Goal: Check status

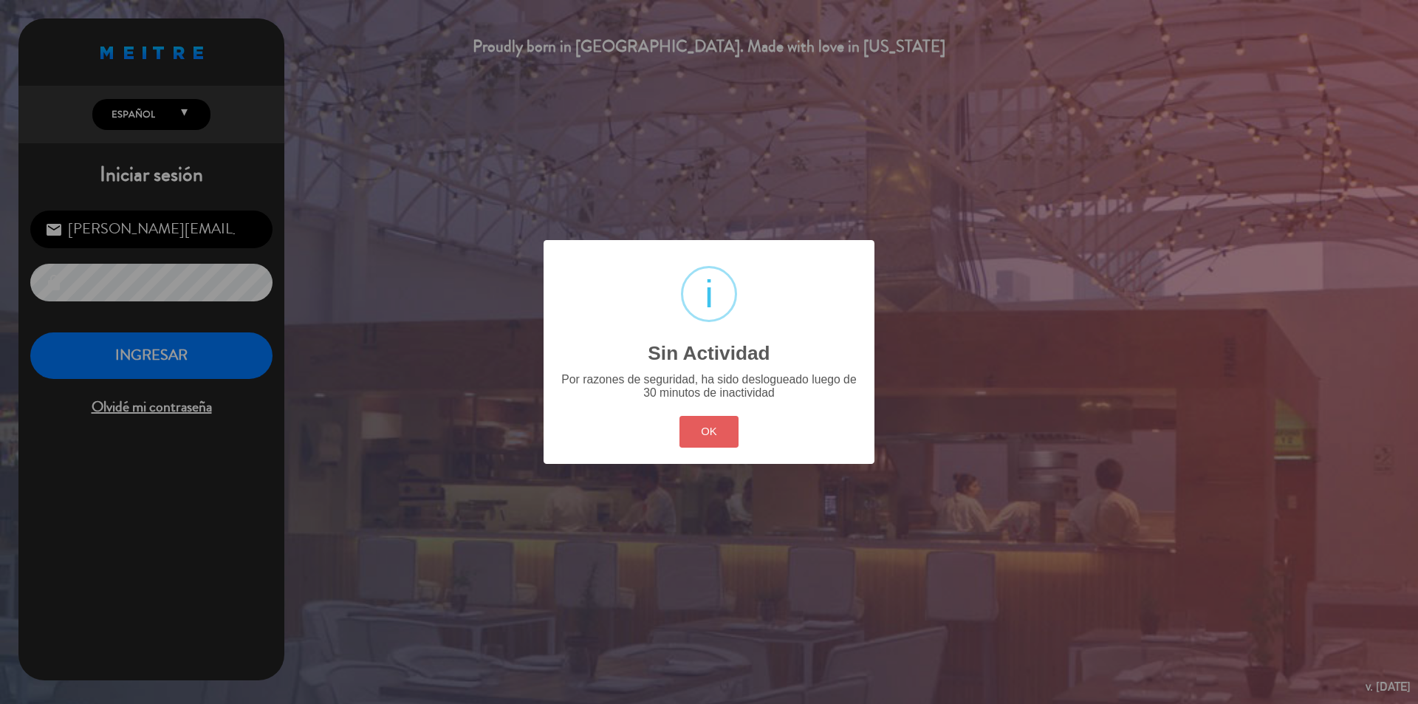
click at [714, 420] on button "OK" at bounding box center [710, 432] width 60 height 32
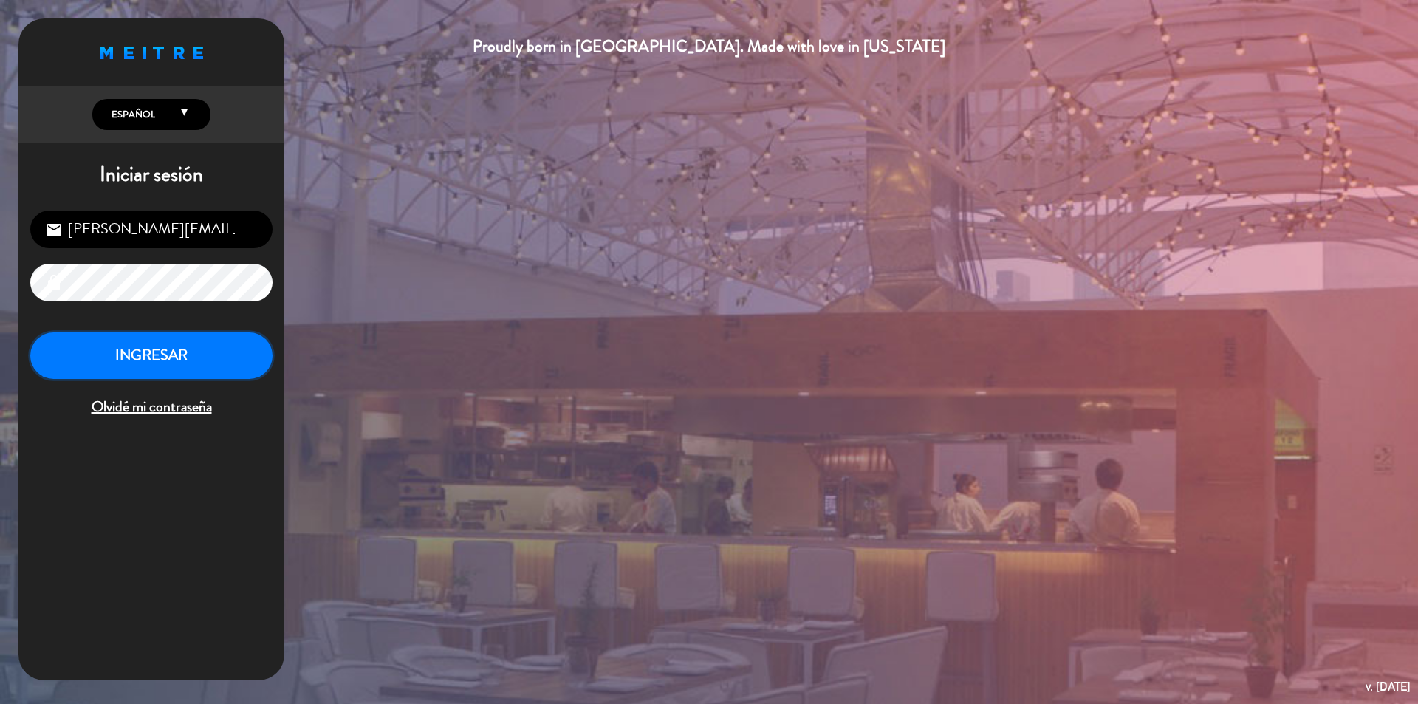
click at [188, 350] on button "INGRESAR" at bounding box center [151, 355] width 242 height 47
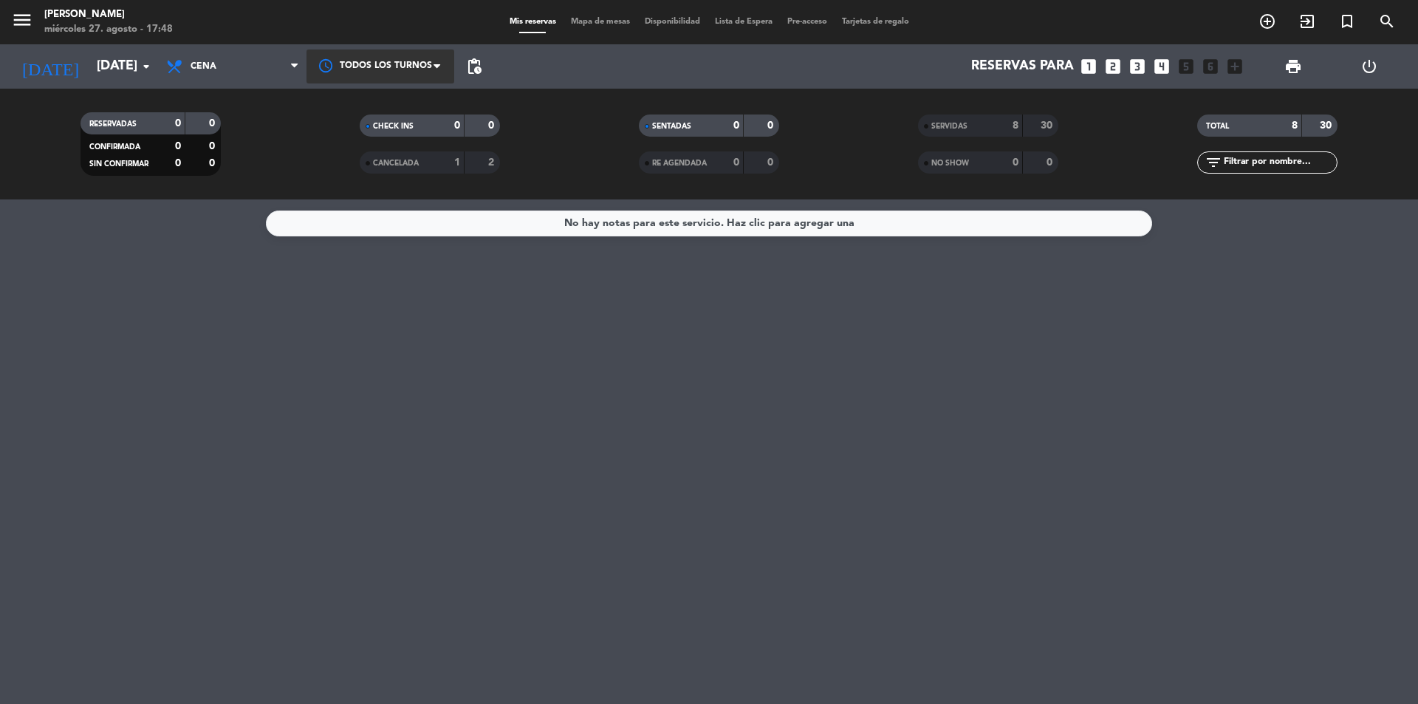
click at [379, 55] on div at bounding box center [381, 65] width 148 height 33
click at [426, 106] on div "Todos los turnos" at bounding box center [381, 99] width 148 height 33
click at [126, 67] on input "[DATE]" at bounding box center [174, 67] width 171 height 30
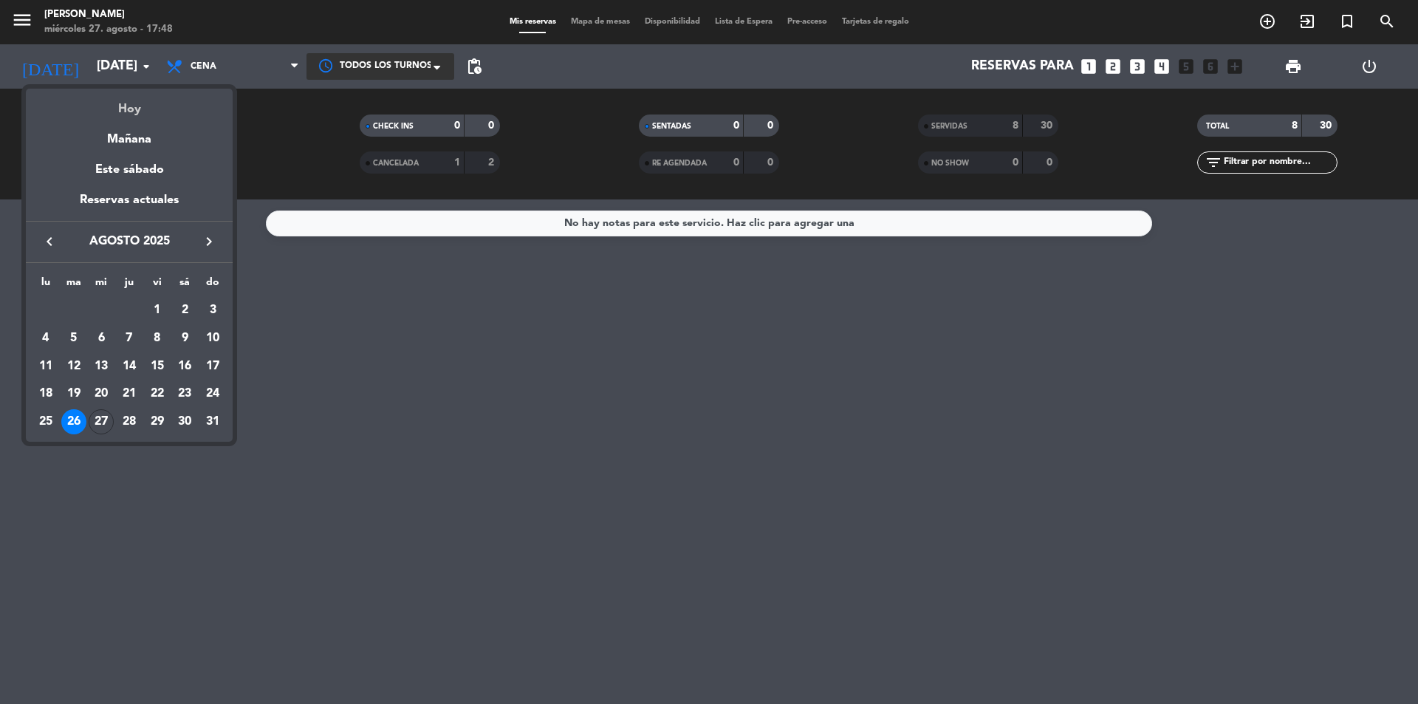
click at [134, 104] on div "Hoy" at bounding box center [129, 104] width 207 height 30
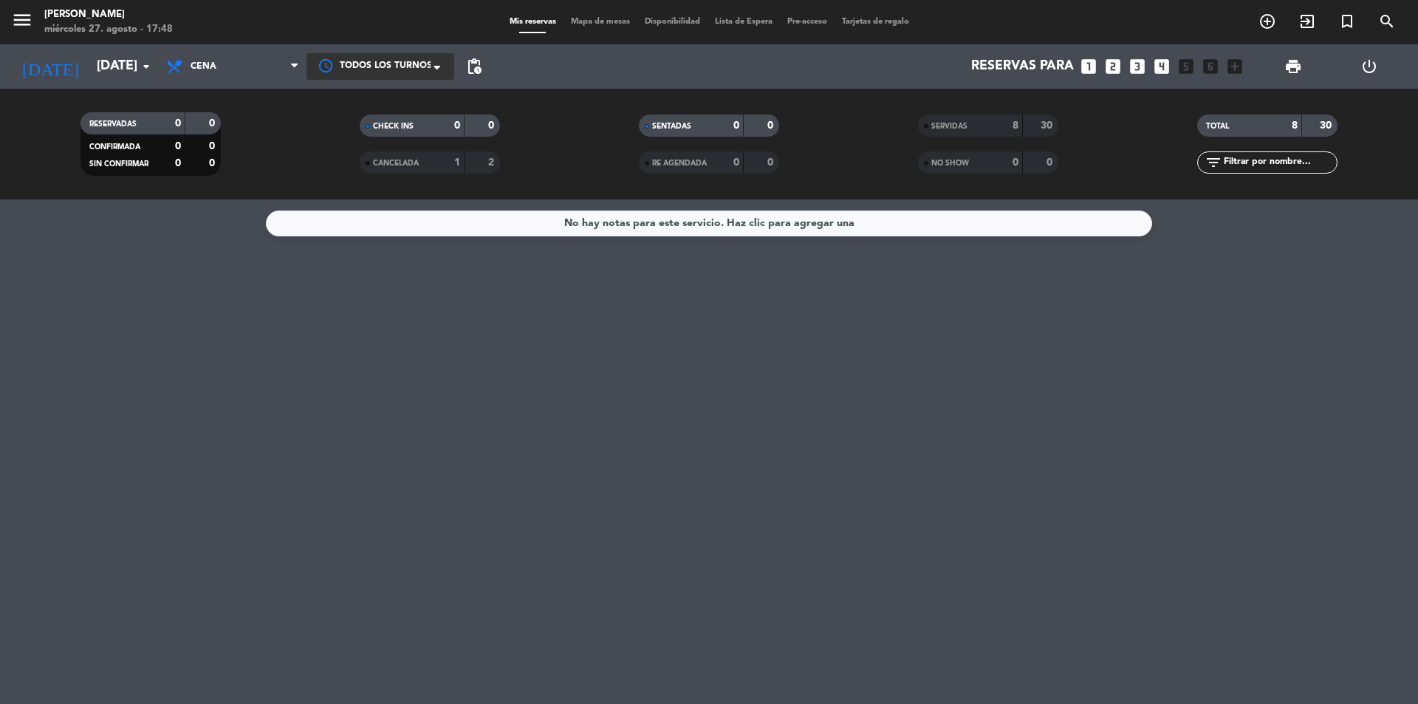
type input "mié. 27 ago."
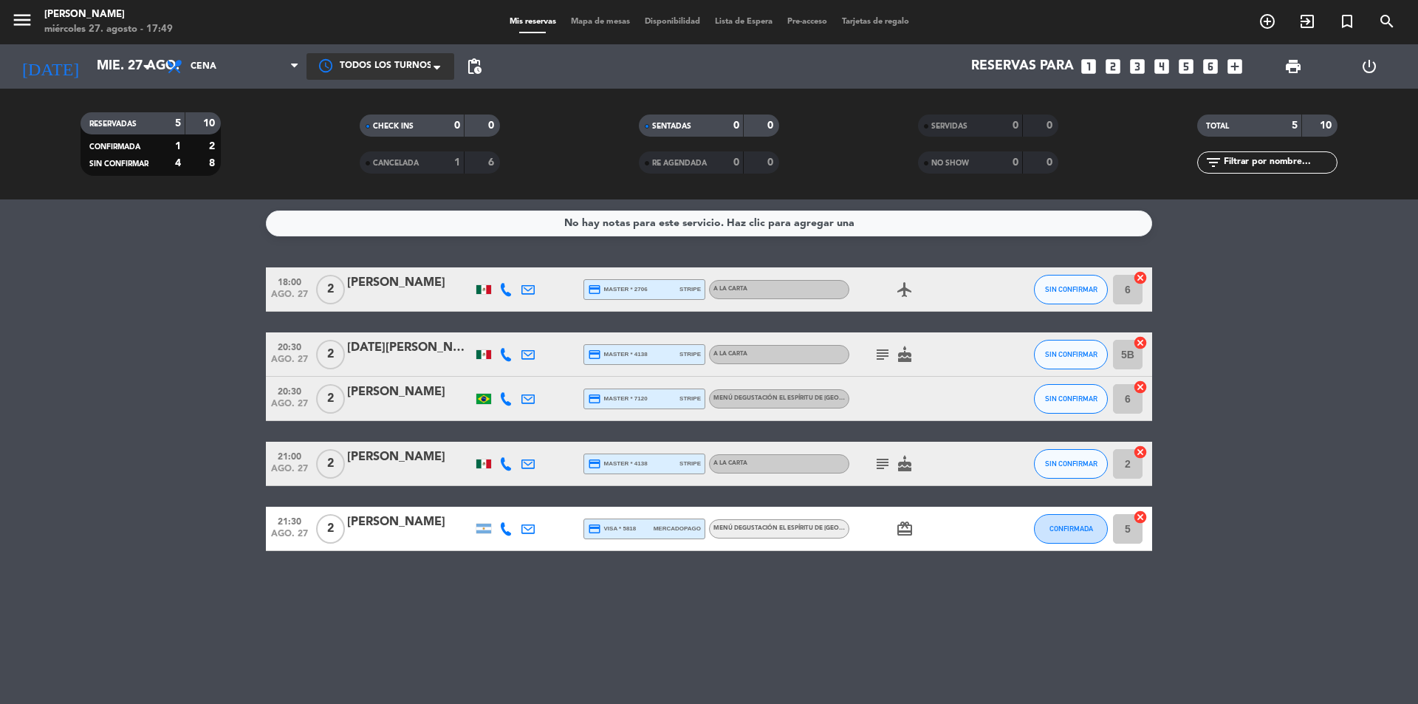
click at [886, 354] on icon "subject" at bounding box center [883, 355] width 18 height 18
click at [889, 461] on icon "subject" at bounding box center [883, 464] width 18 height 18
